Goal: Navigation & Orientation: Find specific page/section

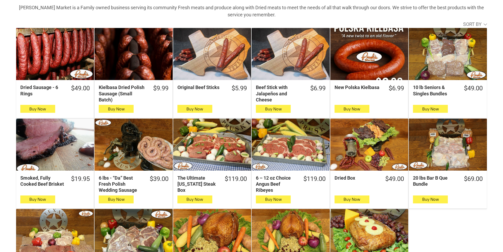
scroll to position [158, 0]
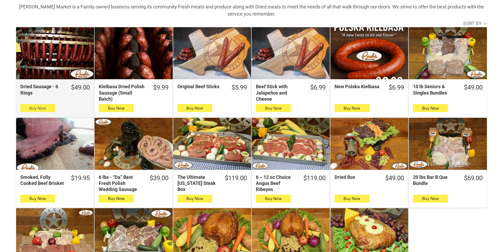
click at [27, 112] on button "Buy Now" at bounding box center [37, 108] width 35 height 8
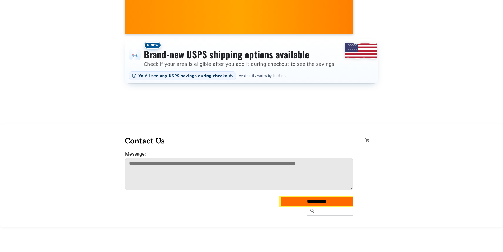
scroll to position [0, 0]
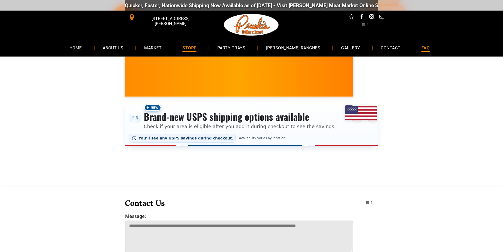
click at [421, 46] on link "FAQ" at bounding box center [425, 48] width 24 height 14
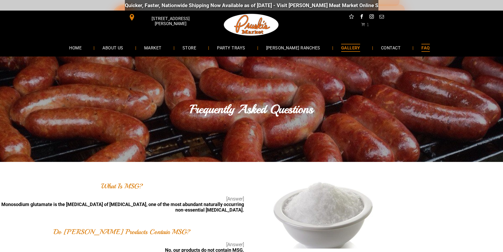
click at [341, 44] on span "GALLERY" at bounding box center [350, 48] width 19 height 8
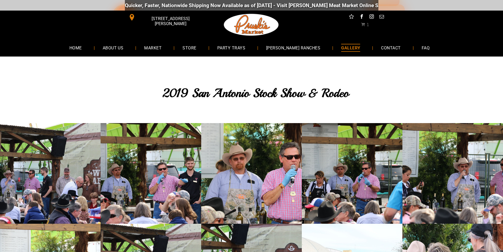
click at [342, 43] on link "GALLERY" at bounding box center [350, 48] width 35 height 14
click at [196, 44] on span "STORE" at bounding box center [189, 48] width 14 height 8
click at [204, 46] on link "STORE" at bounding box center [189, 48] width 30 height 14
